Goal: Information Seeking & Learning: Learn about a topic

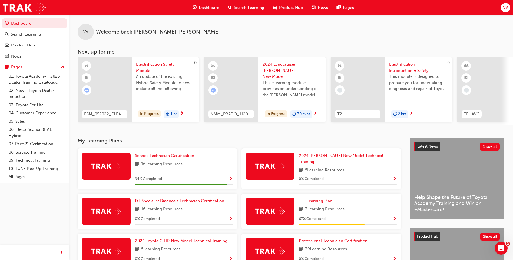
click at [503, 8] on div "VV" at bounding box center [505, 7] width 9 height 9
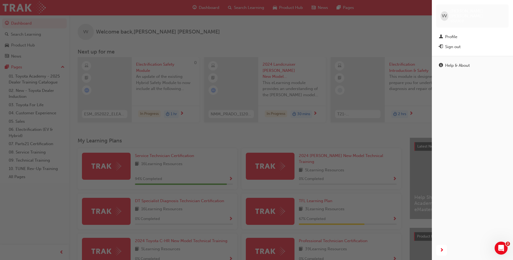
click at [400, 24] on div "button" at bounding box center [216, 130] width 432 height 260
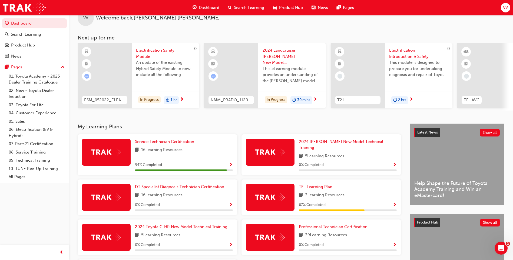
scroll to position [27, 0]
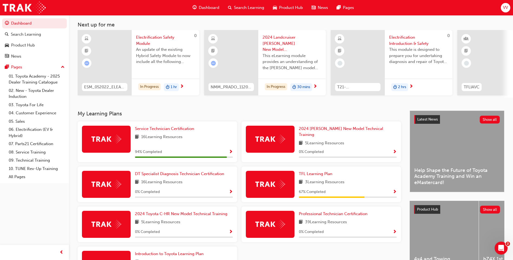
click at [180, 141] on span "16 Learning Resources" at bounding box center [161, 137] width 41 height 7
click at [114, 141] on img at bounding box center [106, 139] width 30 height 8
click at [231, 150] on span "Show Progress" at bounding box center [231, 152] width 4 height 5
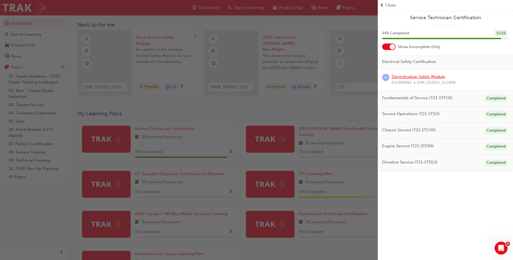
click at [416, 76] on link "Electrification Safety Module" at bounding box center [419, 76] width 54 height 5
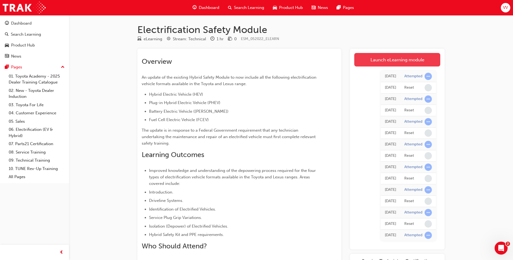
click at [392, 55] on link "Launch eLearning module" at bounding box center [398, 60] width 86 height 14
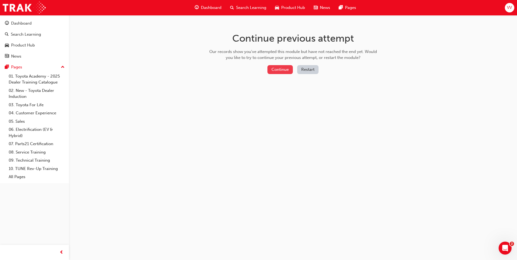
click at [285, 69] on button "Continue" at bounding box center [280, 69] width 25 height 9
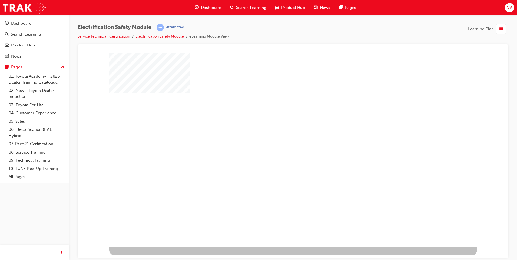
click at [278, 134] on div "play" at bounding box center [278, 134] width 0 height 0
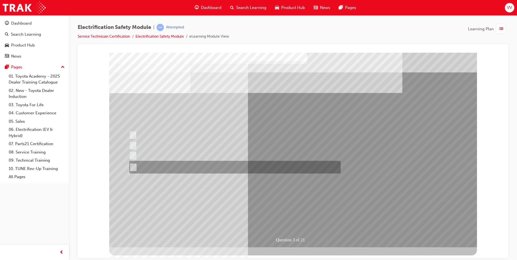
click at [132, 166] on input "The FCEV produces electric power via a Fuel Cell Stack supporting the Hybrid ba…" at bounding box center [132, 168] width 6 height 6
radio input "true"
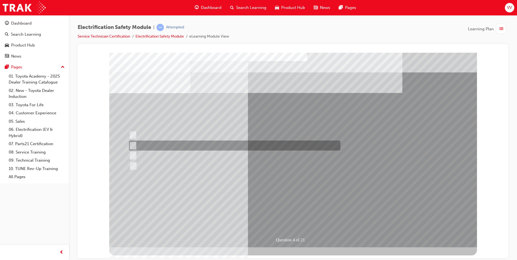
click at [133, 146] on input "EV or H2 labels on the License Plate." at bounding box center [132, 146] width 6 height 6
checkbox input "true"
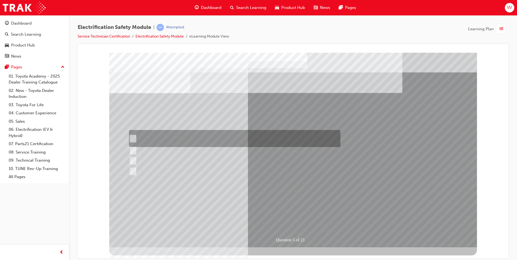
click at [132, 137] on input "The READY light will illuminate when the vehicle is turned on and ready to driv…" at bounding box center [132, 139] width 6 height 6
checkbox input "true"
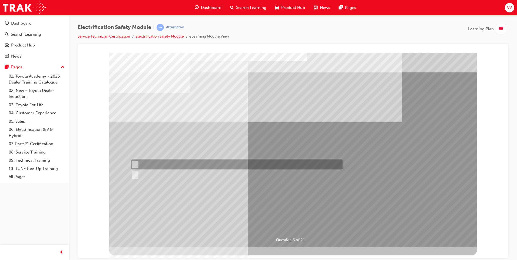
click at [137, 166] on div at bounding box center [236, 165] width 212 height 10
radio input "true"
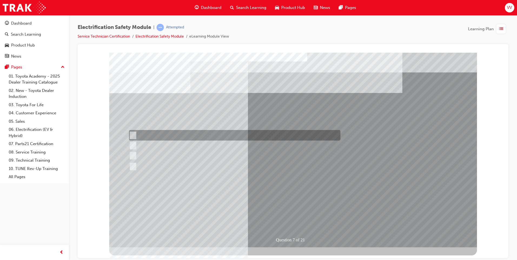
click at [135, 135] on input "Travel to the capacitors for storage charge of auxiliary components." at bounding box center [132, 136] width 6 height 6
radio input "true"
click at [135, 135] on input "Travel to the capacitors for storage charge of auxiliary components." at bounding box center [132, 136] width 6 height 6
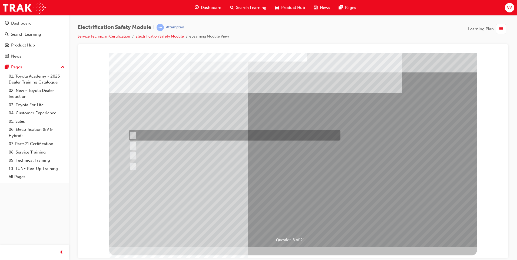
click at [133, 136] on input "Working on the High Voltage System." at bounding box center [132, 136] width 6 height 6
radio input "true"
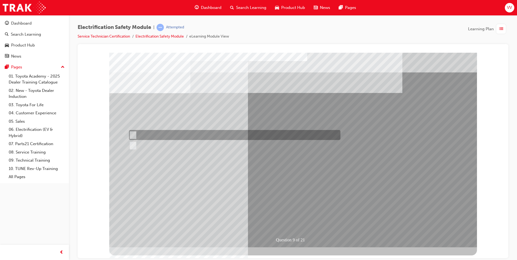
click at [133, 135] on input "True" at bounding box center [132, 135] width 6 height 6
radio input "true"
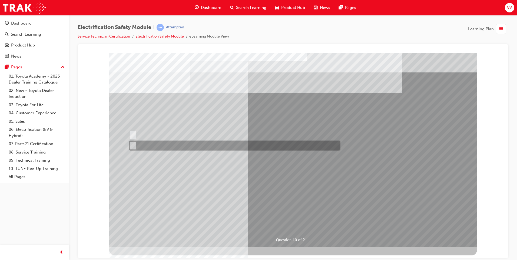
click at [131, 145] on input "True" at bounding box center [132, 146] width 6 height 6
radio input "true"
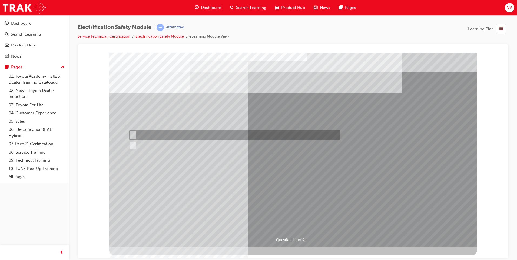
click at [132, 133] on input "True" at bounding box center [132, 135] width 6 height 6
radio input "true"
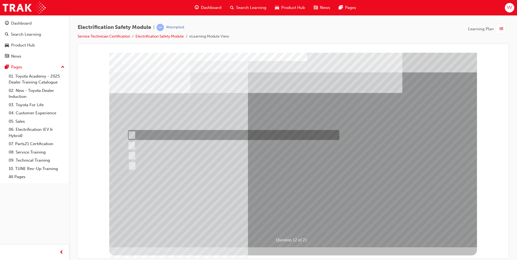
click at [132, 134] on input "In your pocket." at bounding box center [131, 135] width 6 height 6
radio input "true"
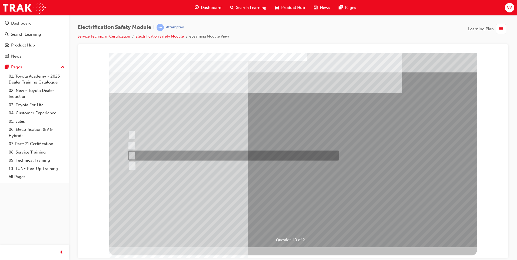
click at [133, 155] on input "Wait 10 minutes to discharge the High Voltage Capacitors." at bounding box center [131, 156] width 6 height 6
radio input "true"
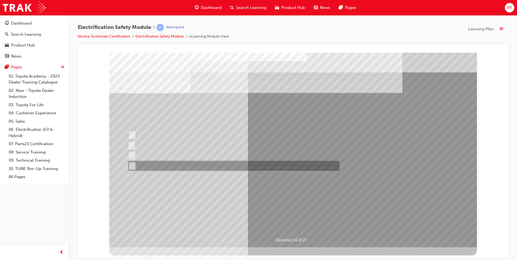
click at [133, 165] on input "30 seconds" at bounding box center [131, 166] width 6 height 6
radio input "true"
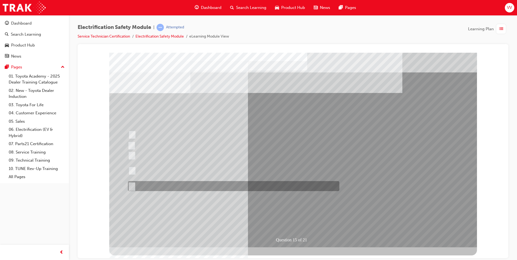
click at [131, 187] on input "Each high voltage connection within the high voltage system." at bounding box center [131, 186] width 6 height 6
radio input "true"
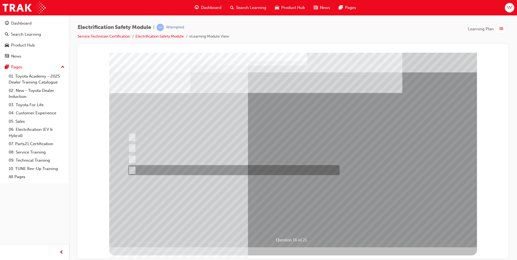
click at [131, 168] on input "Place a sign to alert others that the system is open." at bounding box center [131, 171] width 6 height 6
radio input "true"
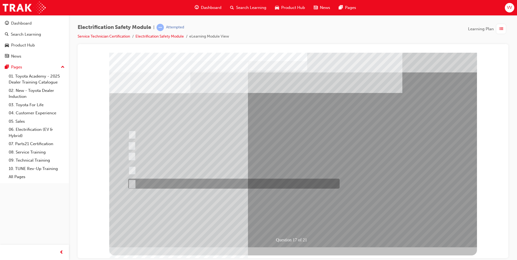
click at [134, 181] on div at bounding box center [233, 184] width 212 height 10
radio input "true"
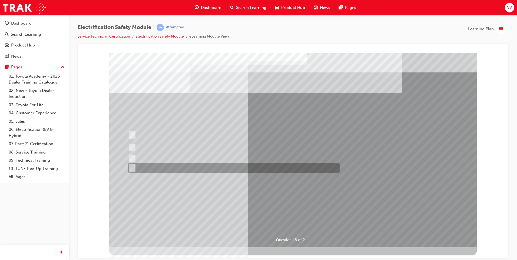
click at [132, 169] on input "Don’t use those gloves and continue the task using bare hands." at bounding box center [131, 168] width 6 height 6
radio input "true"
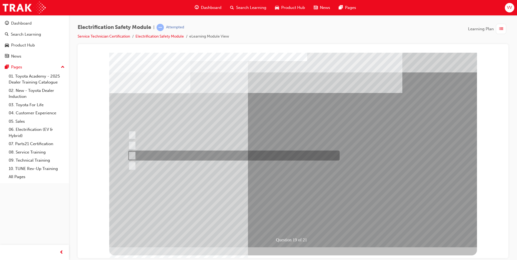
click at [131, 157] on input "To make wearing Electrical Insulating Gloves more comfortable and hygienic." at bounding box center [131, 156] width 6 height 6
radio input "true"
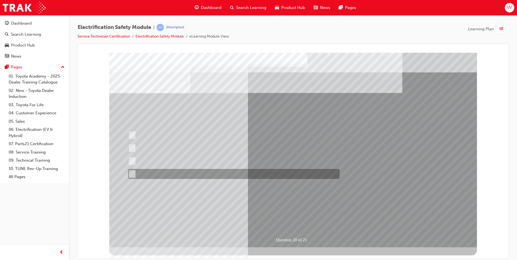
click at [133, 174] on input "All these statements are correct." at bounding box center [131, 174] width 6 height 6
radio input "true"
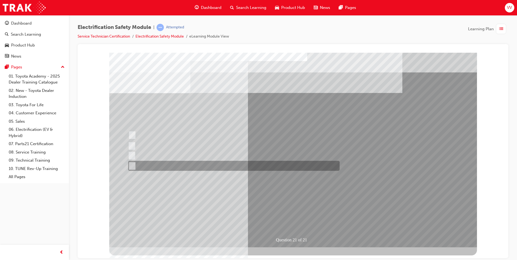
click at [134, 166] on input "All these items should be removed to improve safety" at bounding box center [131, 166] width 6 height 6
radio input "true"
